Goal: Navigation & Orientation: Find specific page/section

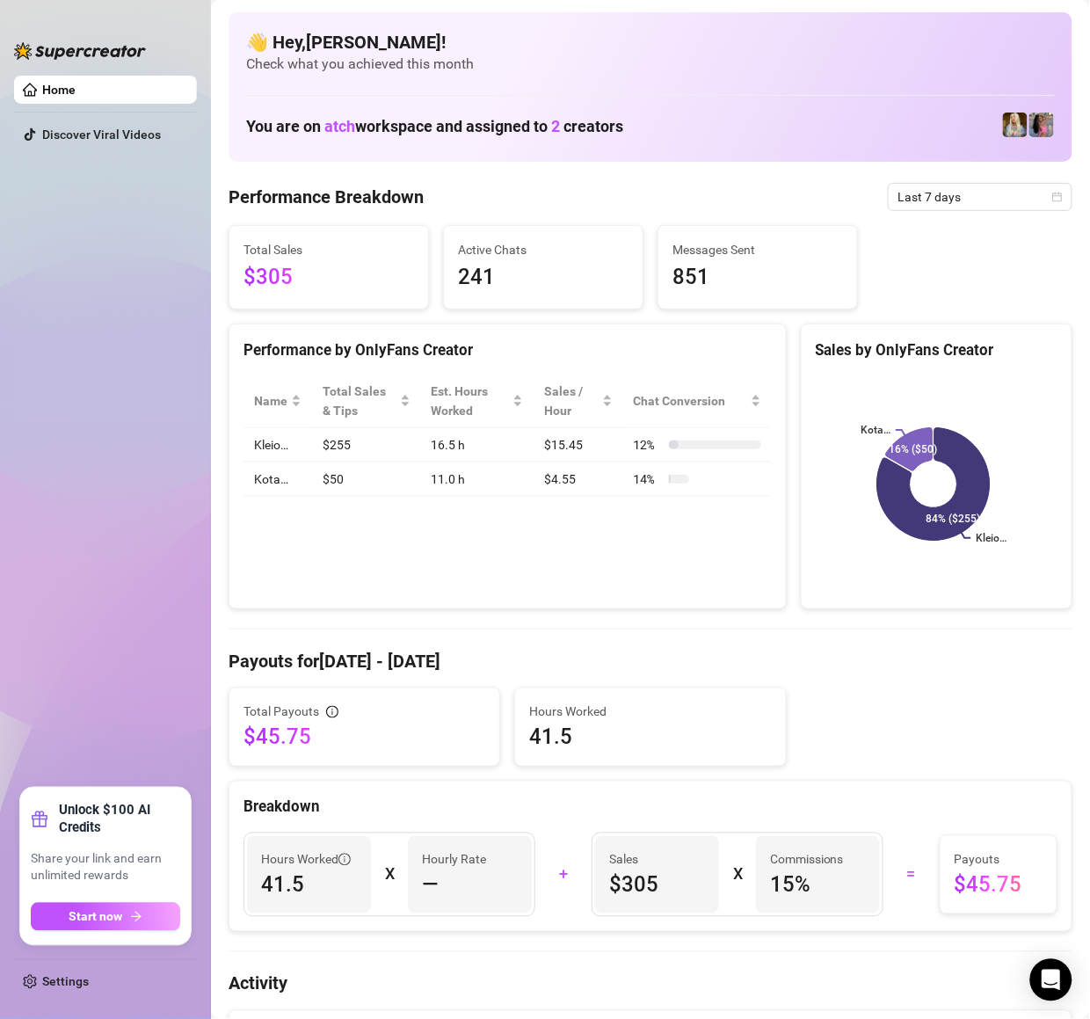
drag, startPoint x: 169, startPoint y: 370, endPoint x: 729, endPoint y: 249, distance: 573.0
click at [174, 370] on ul "Home Discover Viral Videos" at bounding box center [105, 425] width 183 height 712
click at [23, 429] on ul "Home Discover Viral Videos" at bounding box center [105, 425] width 183 height 712
click at [942, 201] on span "Last 7 days" at bounding box center [981, 197] width 164 height 26
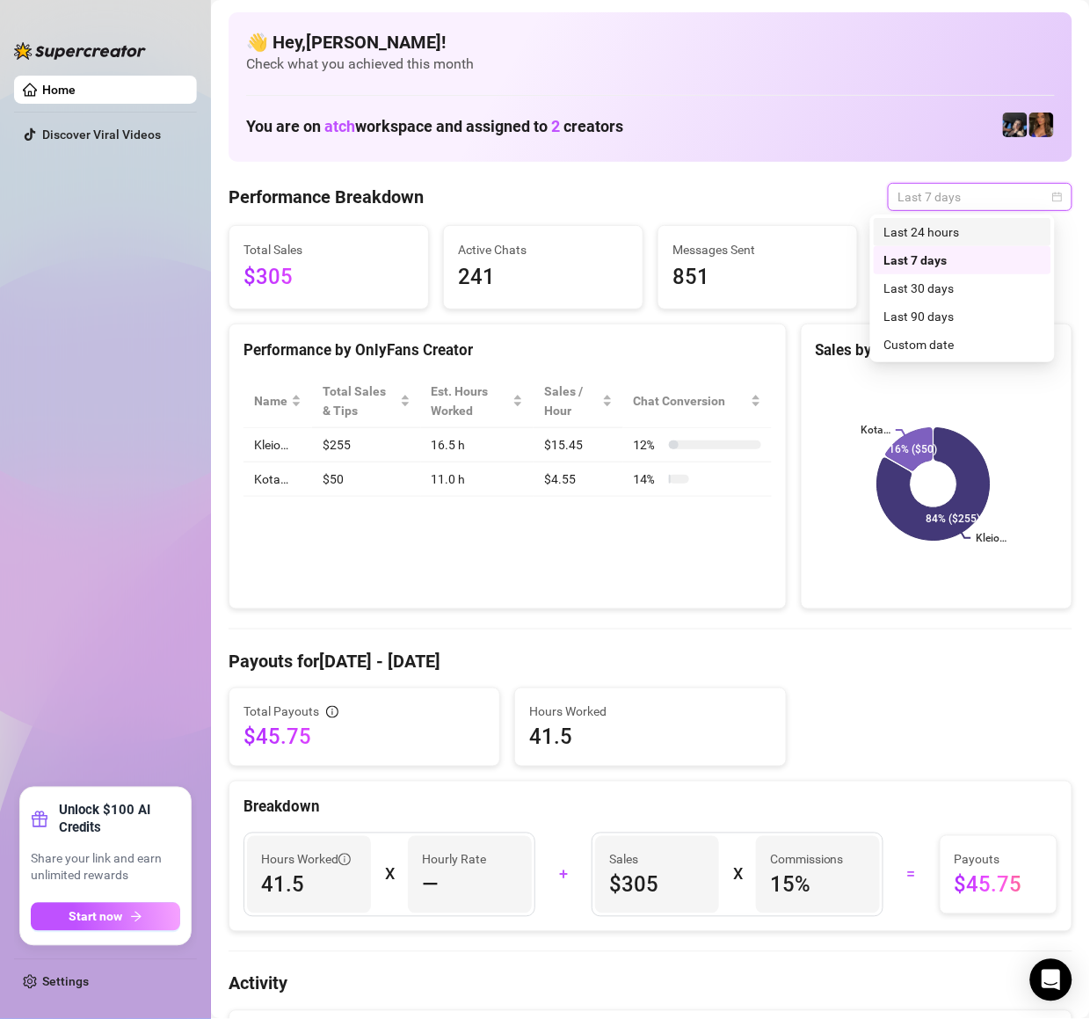
click at [965, 224] on div "Last 24 hours" at bounding box center [962, 231] width 156 height 19
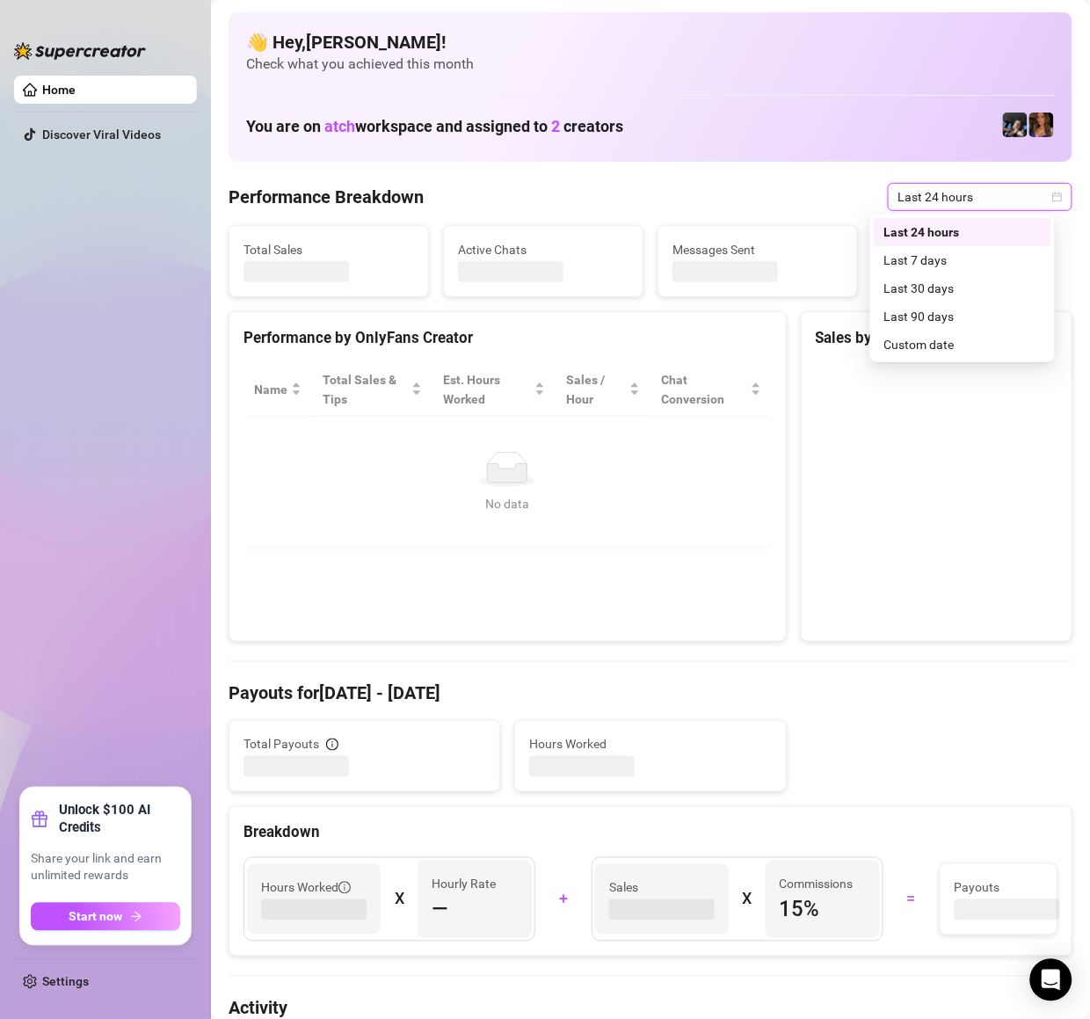
click at [967, 186] on span "Last 24 hours" at bounding box center [981, 197] width 164 height 26
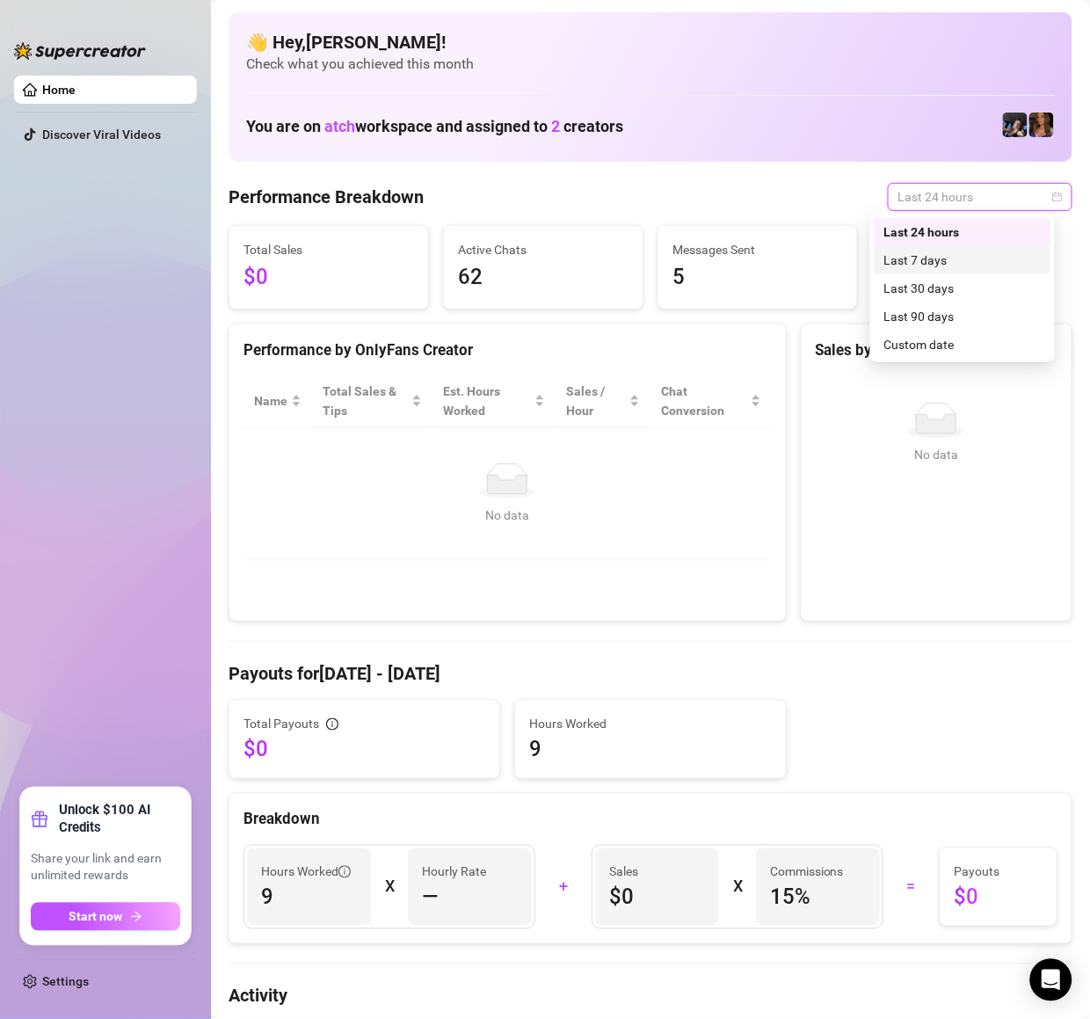
click at [947, 254] on div "Last 7 days" at bounding box center [962, 260] width 156 height 19
